Goal: Information Seeking & Learning: Learn about a topic

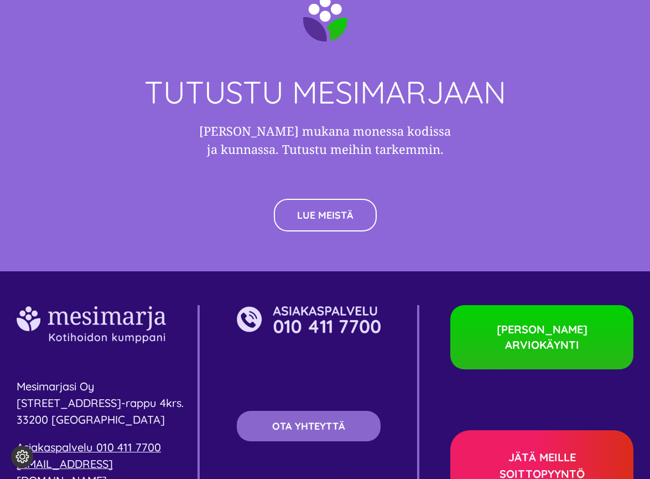
scroll to position [3344, 0]
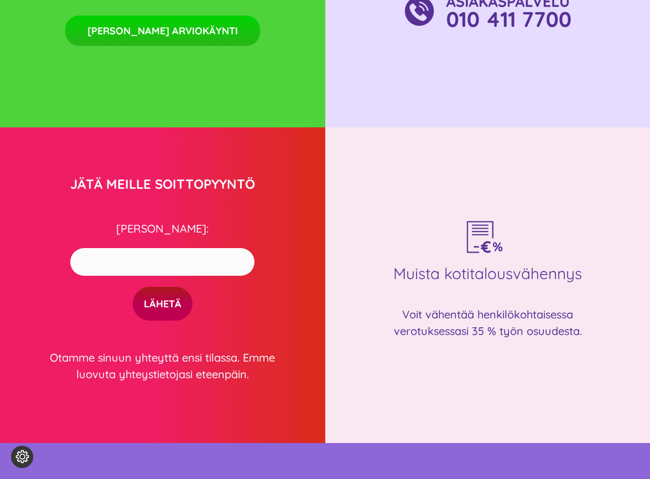
scroll to position [3384, 0]
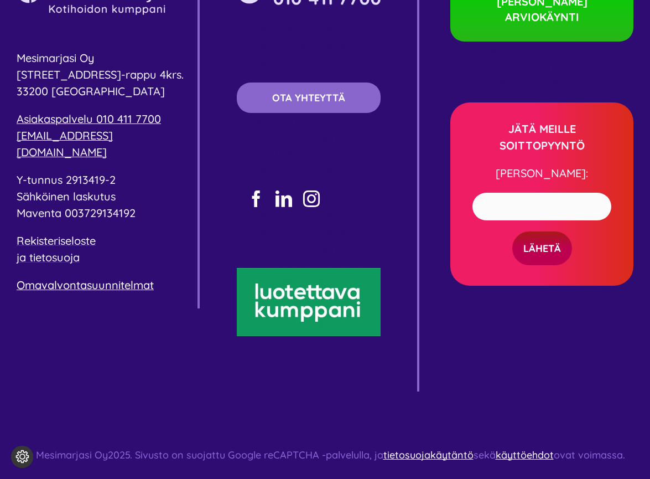
scroll to position [2036, 0]
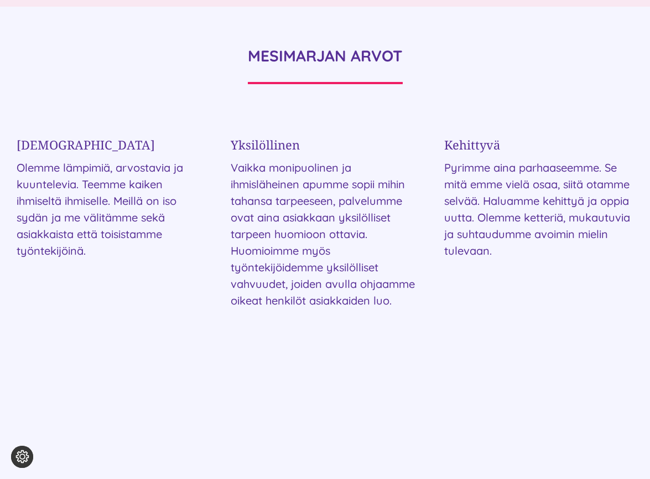
scroll to position [2855, 0]
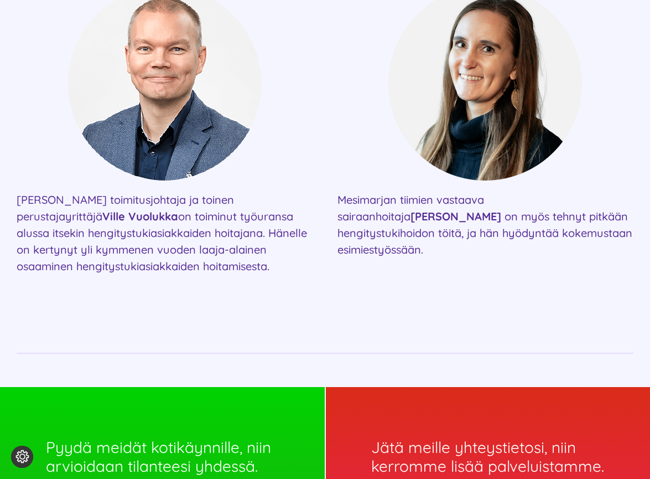
click at [478, 478] on html "Skip to content Etusivu Mesimarja Tule meille töihin Hinnasto Ota meihin yhteyt…" at bounding box center [325, 243] width 650 height 4375
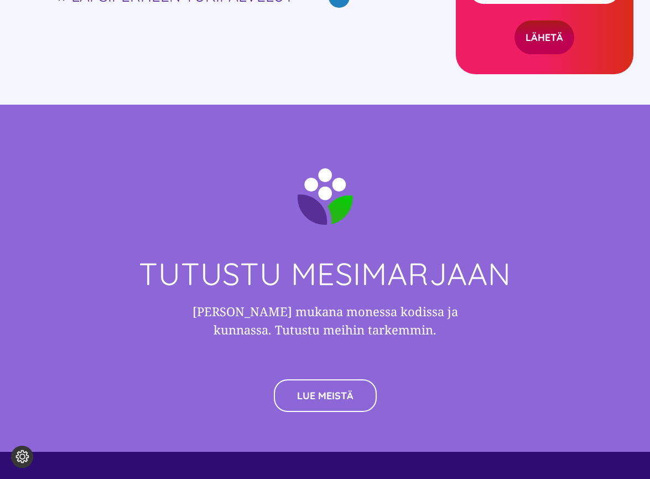
scroll to position [3813, 0]
